Goal: Task Accomplishment & Management: Use online tool/utility

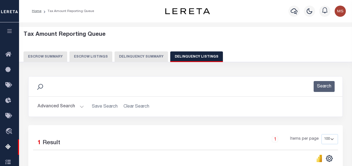
select select "100"
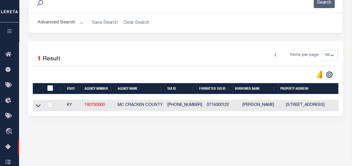
scroll to position [84, 0]
click at [181, 106] on td "[PHONE_NUMBER]" at bounding box center [184, 105] width 39 height 11
checkbox input "true"
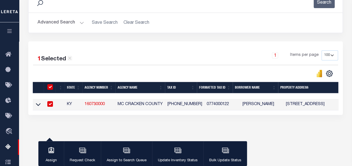
click at [181, 106] on td "[PHONE_NUMBER]" at bounding box center [184, 104] width 39 height 11
checkbox input "false"
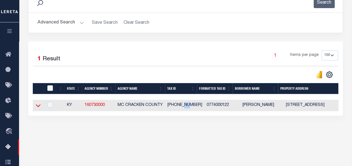
click at [36, 105] on icon at bounding box center [38, 106] width 5 height 6
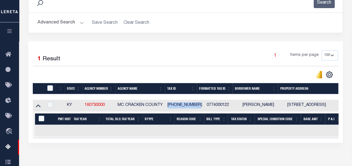
drag, startPoint x: 196, startPoint y: 105, endPoint x: 166, endPoint y: 104, distance: 30.5
click at [166, 104] on td "[PHONE_NUMBER]" at bounding box center [184, 105] width 39 height 11
checkbox input "true"
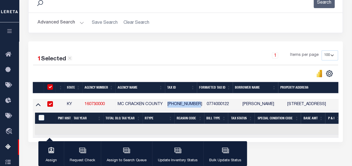
copy td "[PHONE_NUMBER]"
